Goal: Use online tool/utility: Utilize a website feature to perform a specific function

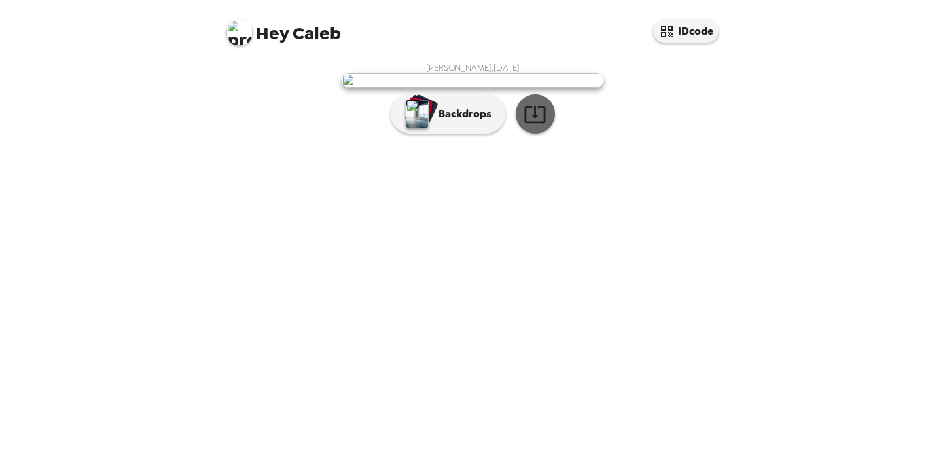
click at [542, 126] on icon "button" at bounding box center [535, 114] width 23 height 23
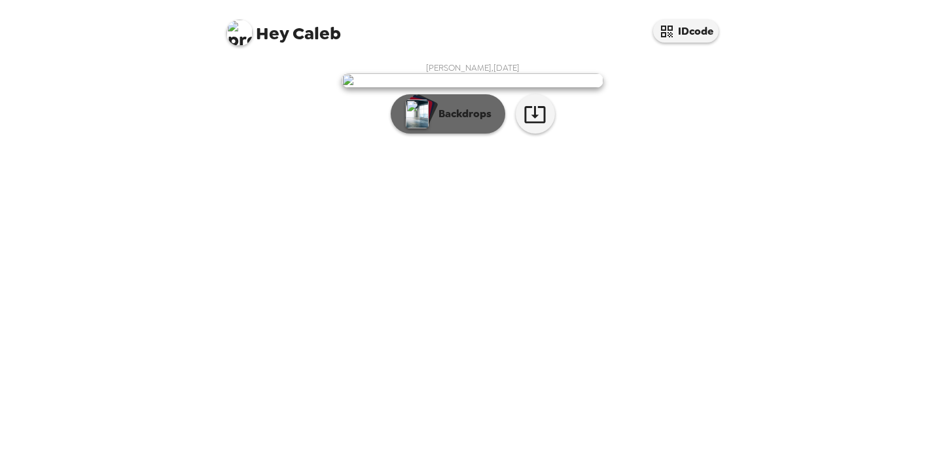
click at [466, 134] on button "Backdrops" at bounding box center [448, 113] width 115 height 39
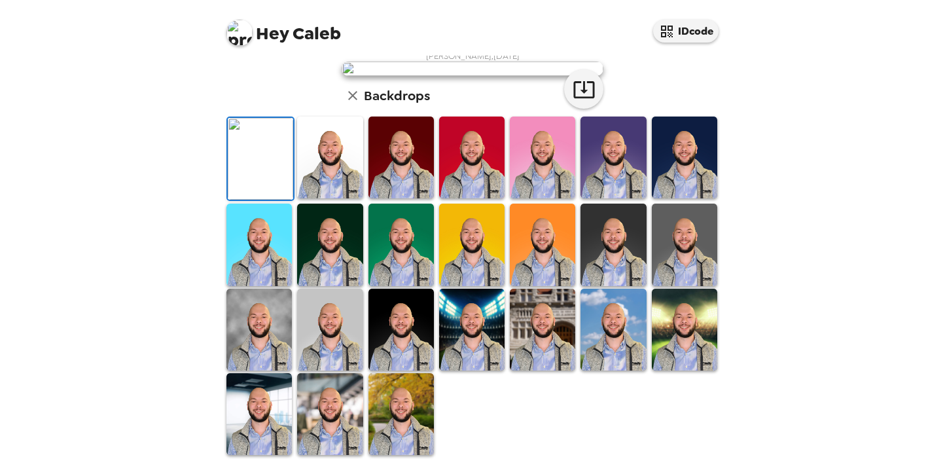
scroll to position [317, 0]
click at [272, 386] on img at bounding box center [258, 414] width 65 height 82
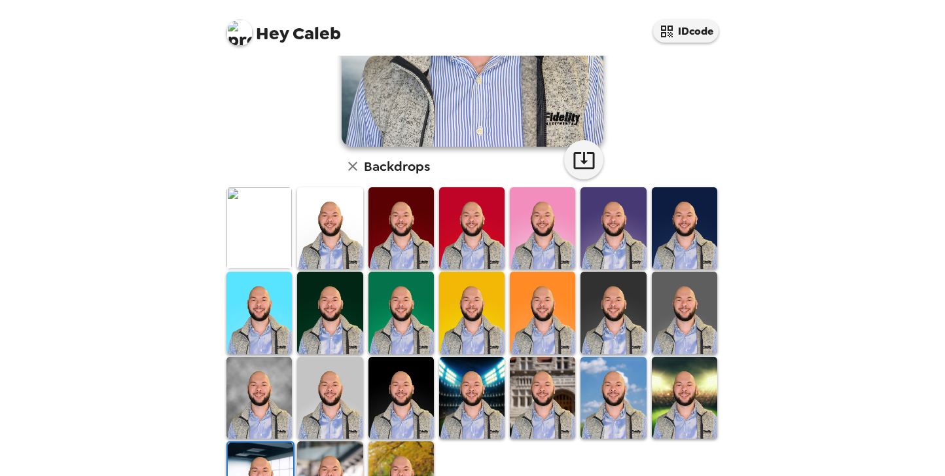
scroll to position [257, 0]
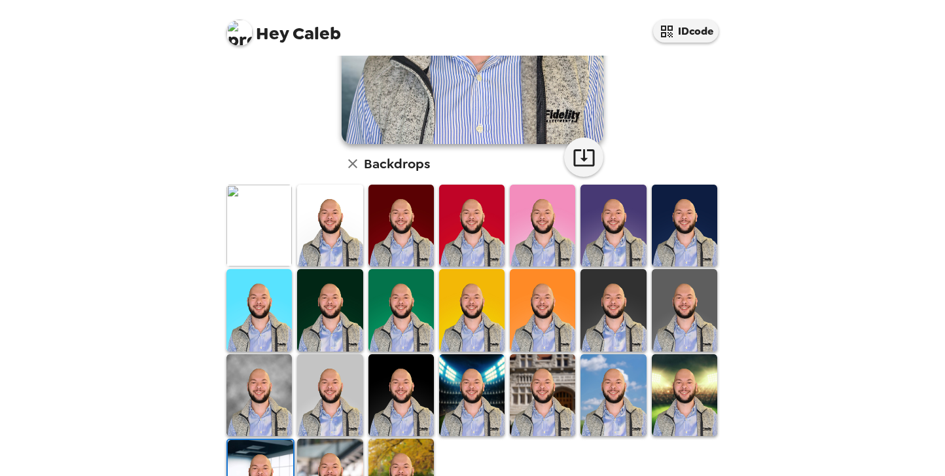
click at [353, 293] on img at bounding box center [329, 310] width 65 height 82
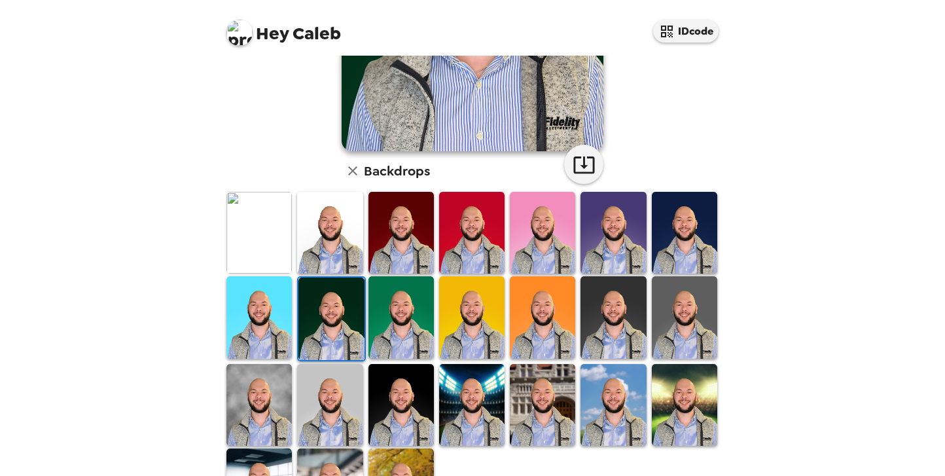
scroll to position [254, 0]
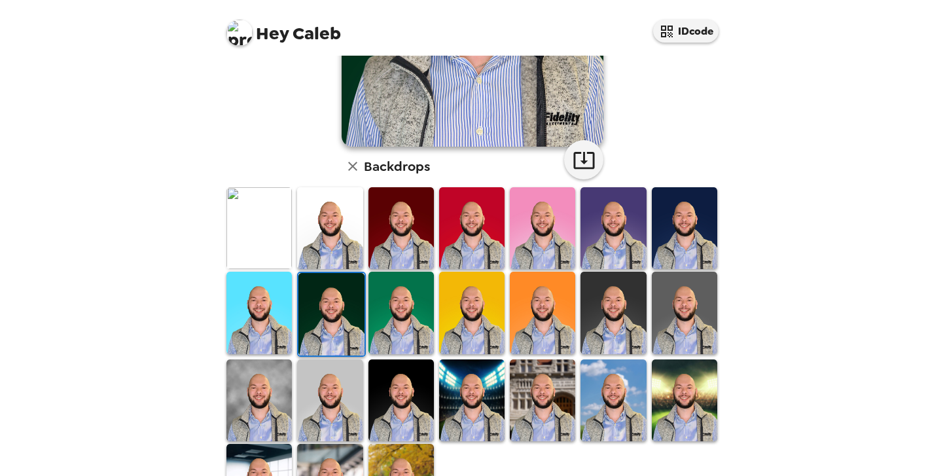
click at [341, 254] on img at bounding box center [329, 228] width 65 height 82
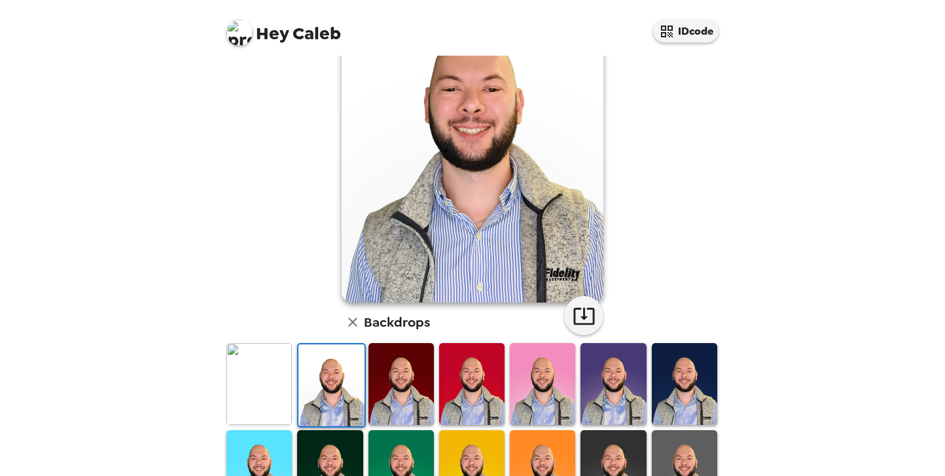
scroll to position [98, 0]
click at [279, 399] on img at bounding box center [258, 385] width 65 height 82
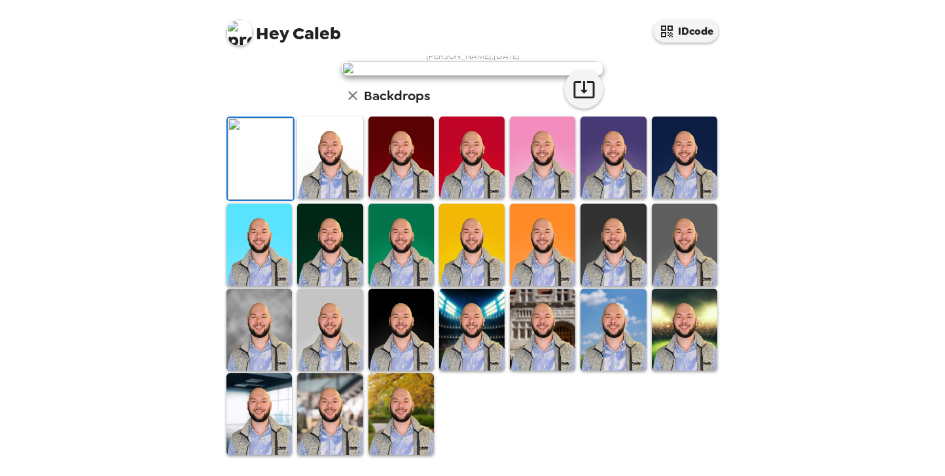
scroll to position [271, 0]
click at [452, 370] on img at bounding box center [471, 330] width 65 height 82
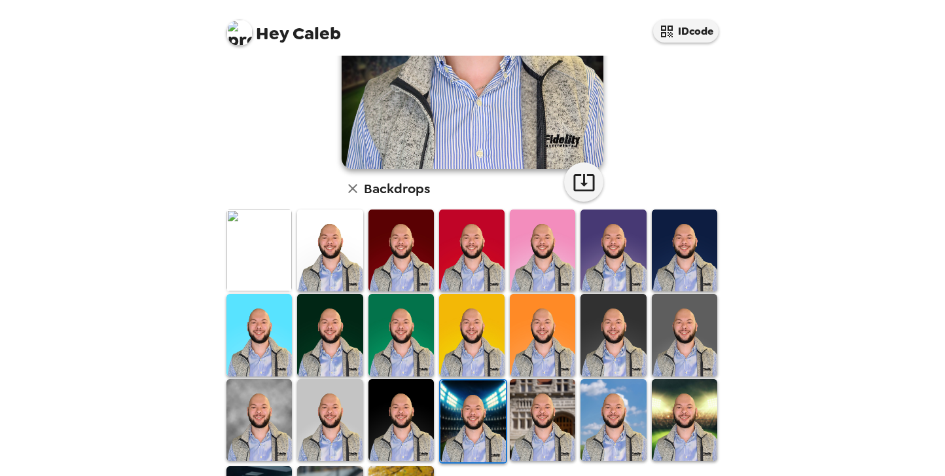
scroll to position [228, 0]
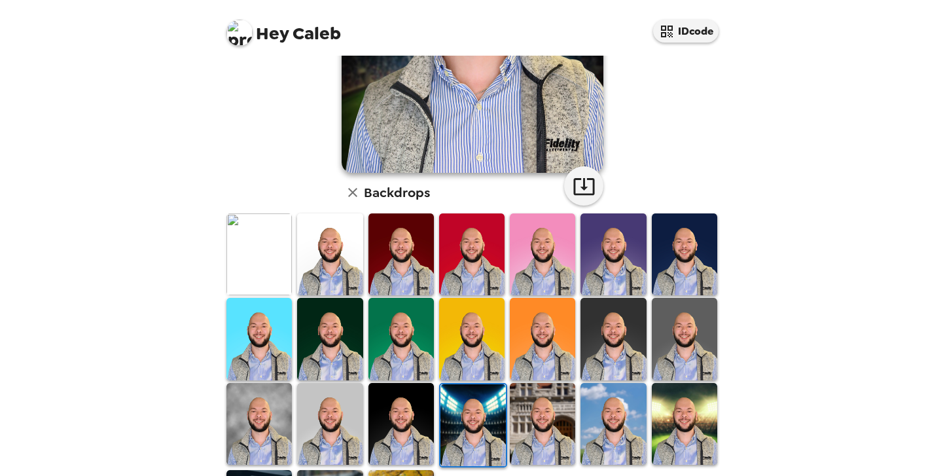
click at [390, 416] on img at bounding box center [401, 424] width 65 height 82
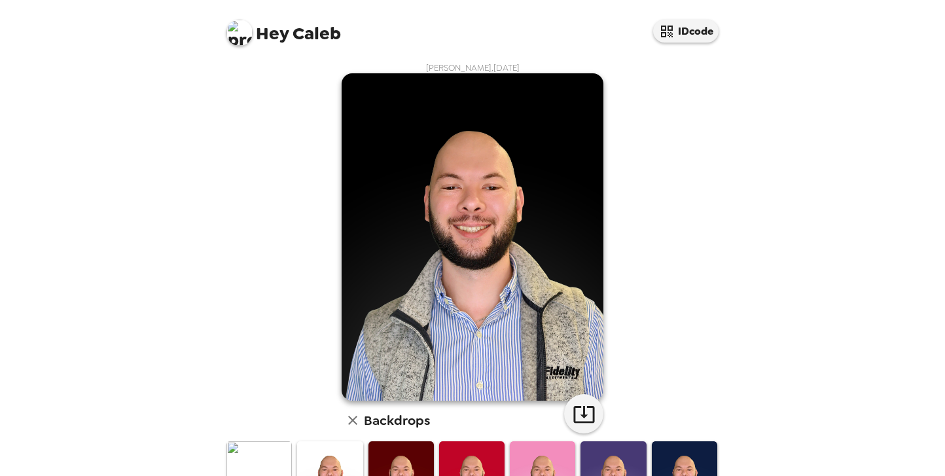
scroll to position [65, 0]
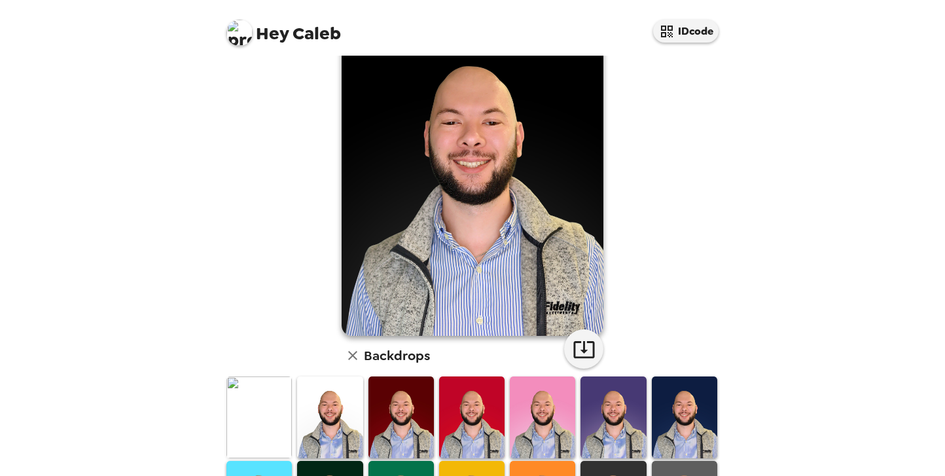
click at [330, 405] on img at bounding box center [329, 417] width 65 height 82
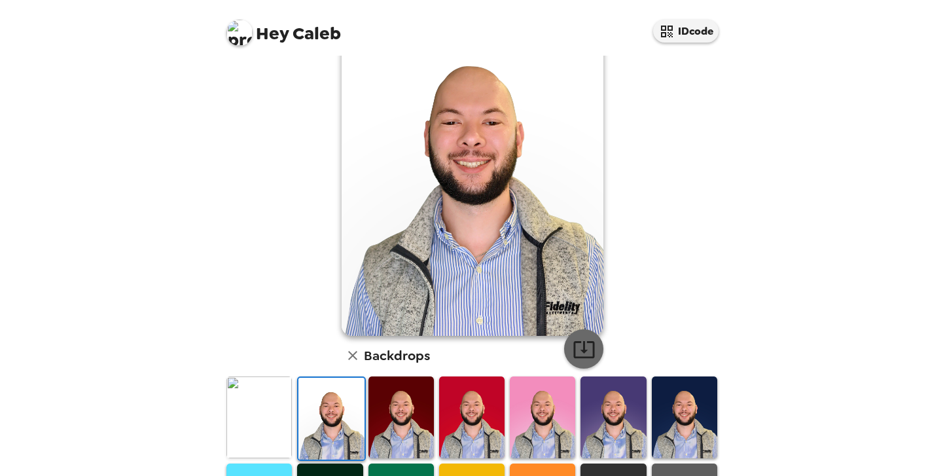
click at [590, 335] on button "button" at bounding box center [583, 348] width 39 height 39
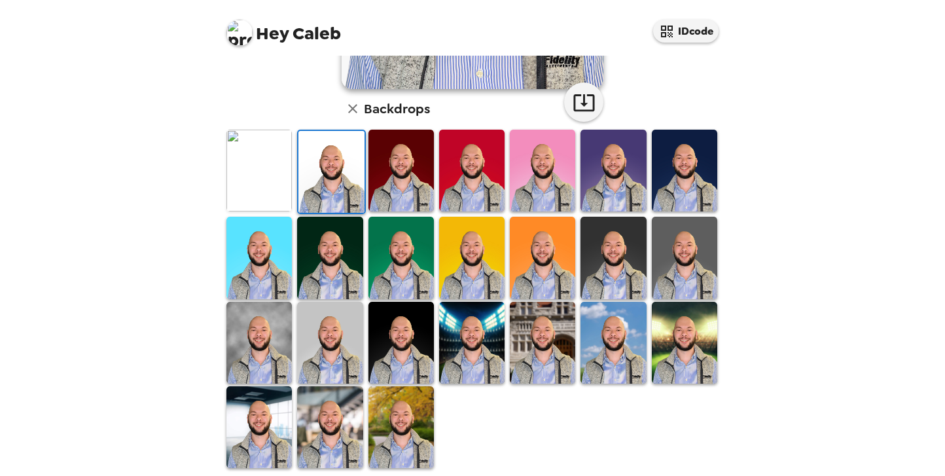
scroll to position [313, 0]
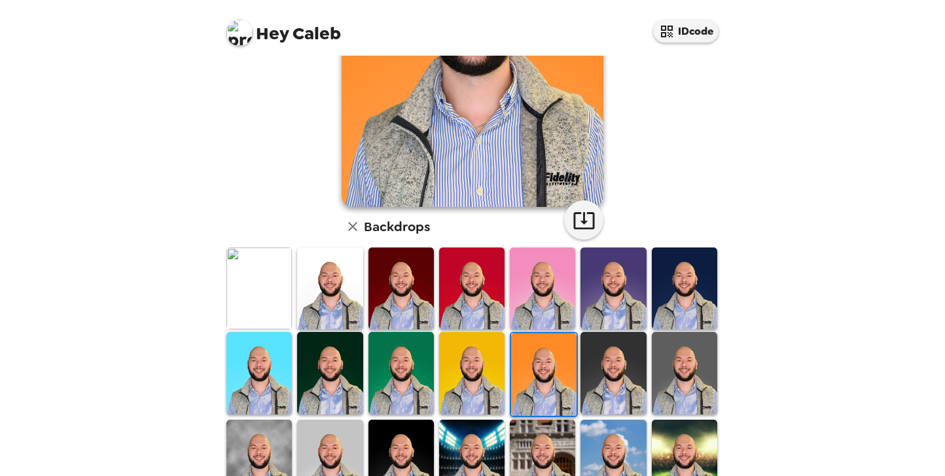
scroll to position [192, 0]
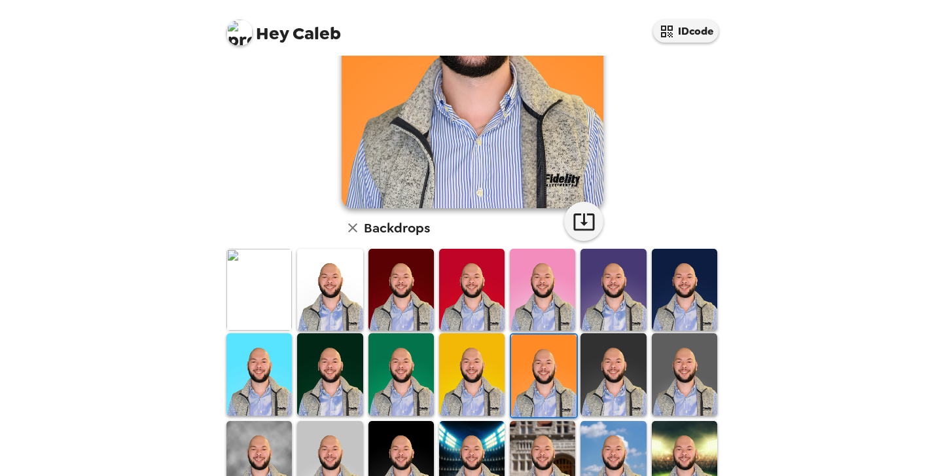
click at [463, 383] on img at bounding box center [471, 374] width 65 height 82
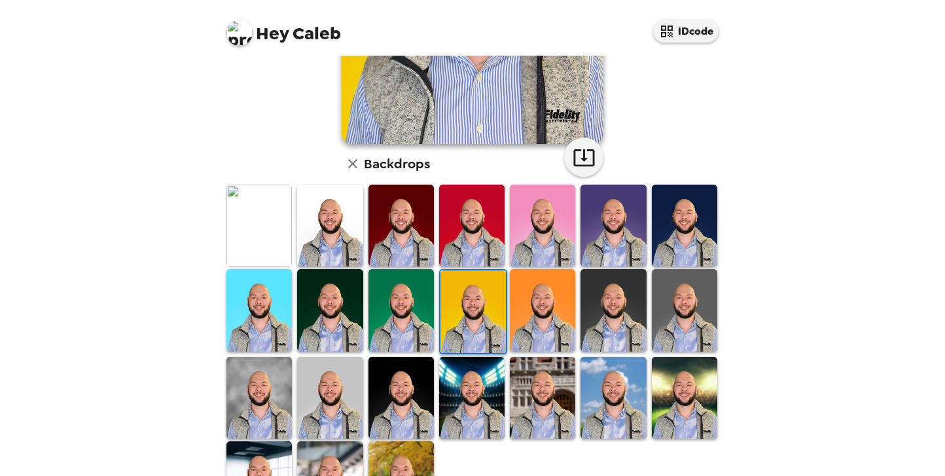
scroll to position [258, 0]
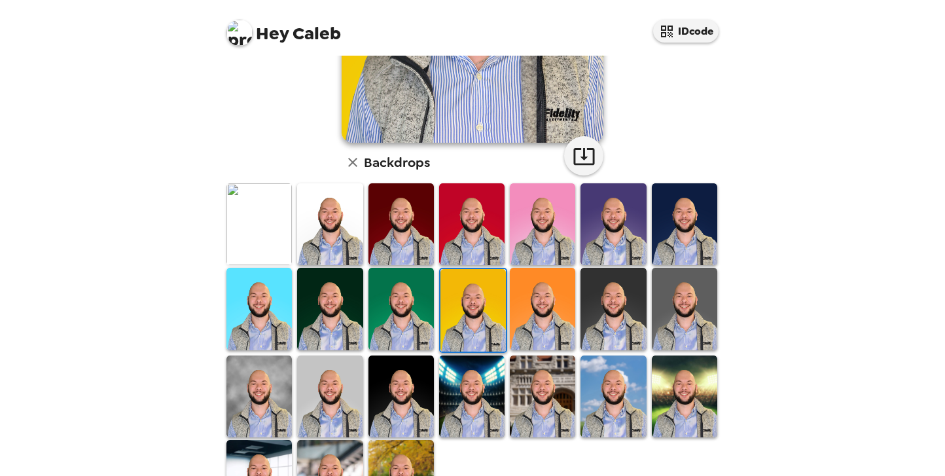
click at [661, 238] on img at bounding box center [684, 224] width 65 height 82
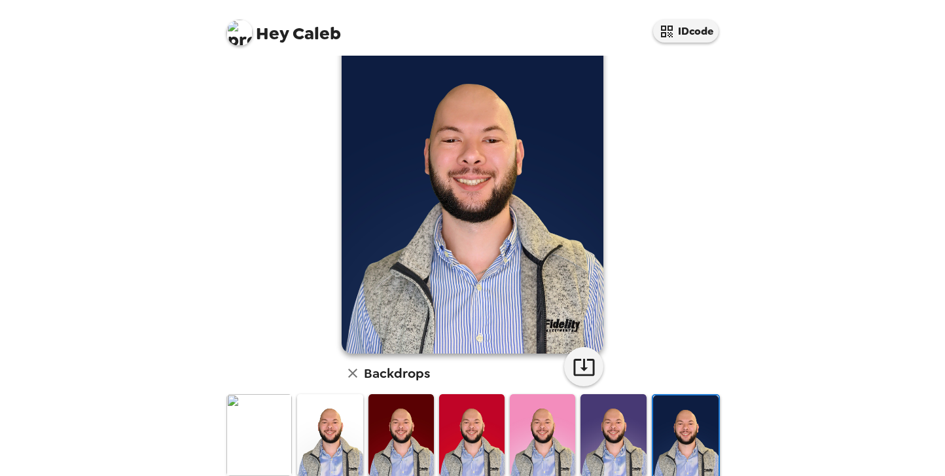
scroll to position [47, 0]
click at [272, 421] on img at bounding box center [258, 435] width 65 height 82
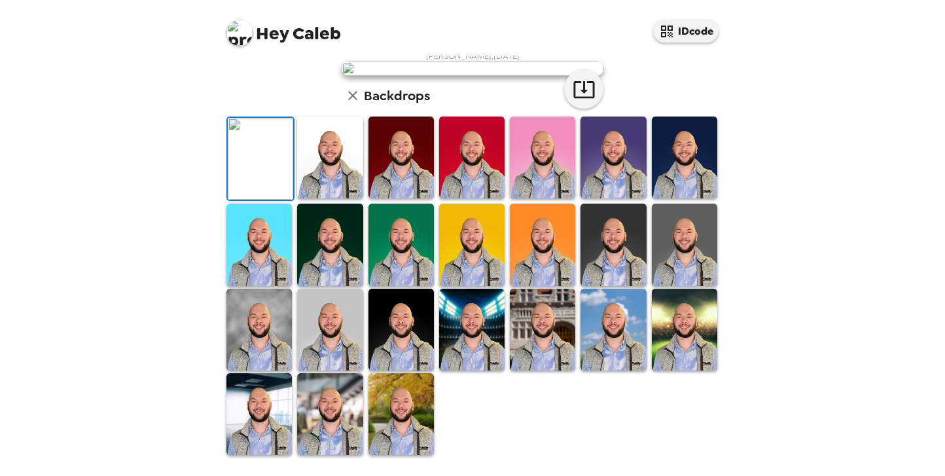
click at [410, 198] on img at bounding box center [401, 158] width 65 height 82
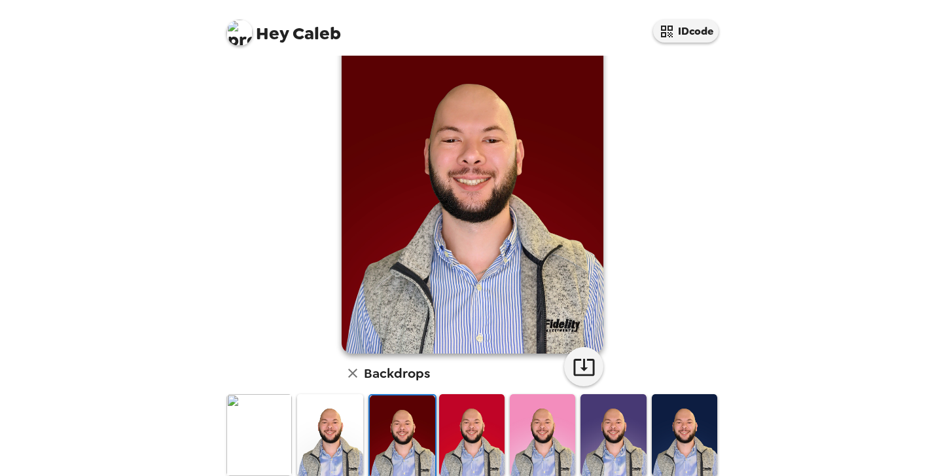
click at [410, 417] on img at bounding box center [402, 436] width 65 height 82
click at [285, 420] on img at bounding box center [258, 435] width 65 height 82
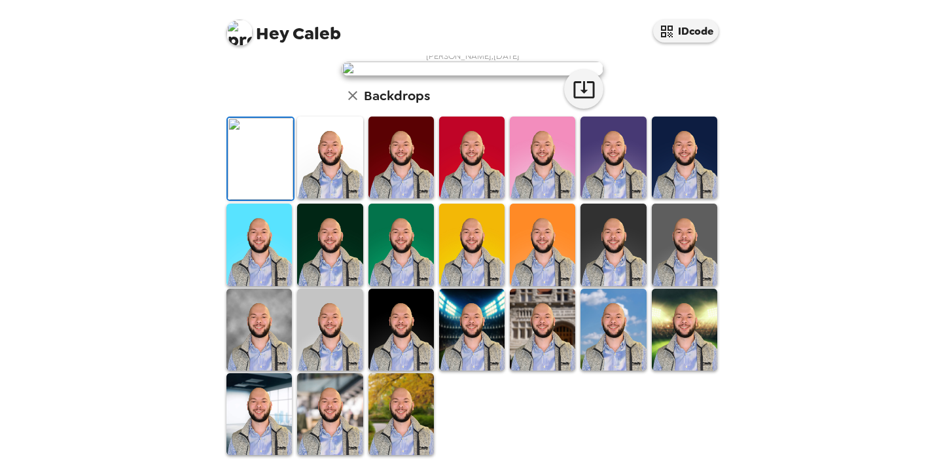
click at [325, 198] on img at bounding box center [329, 158] width 65 height 82
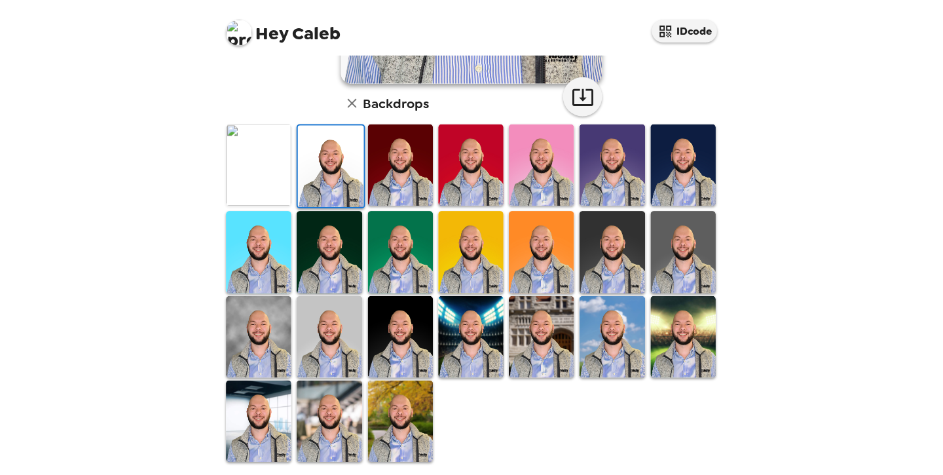
scroll to position [0, 0]
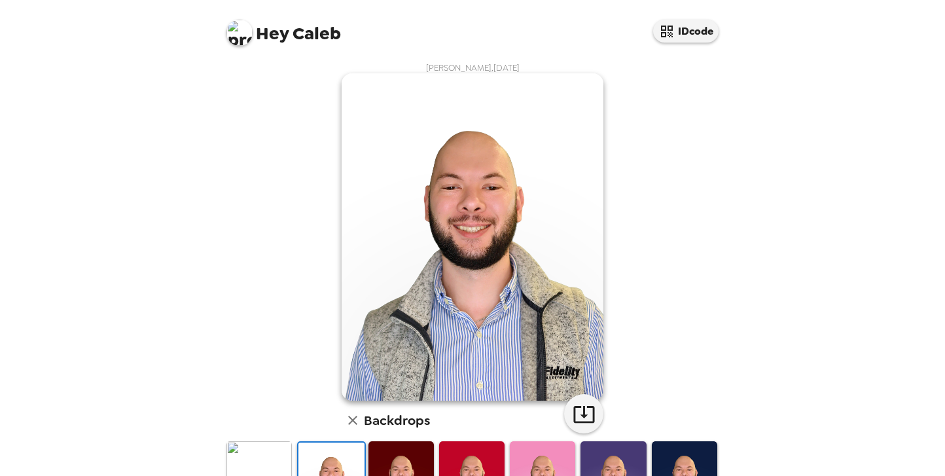
click at [238, 37] on img at bounding box center [239, 33] width 26 height 26
